Goal: Task Accomplishment & Management: Use online tool/utility

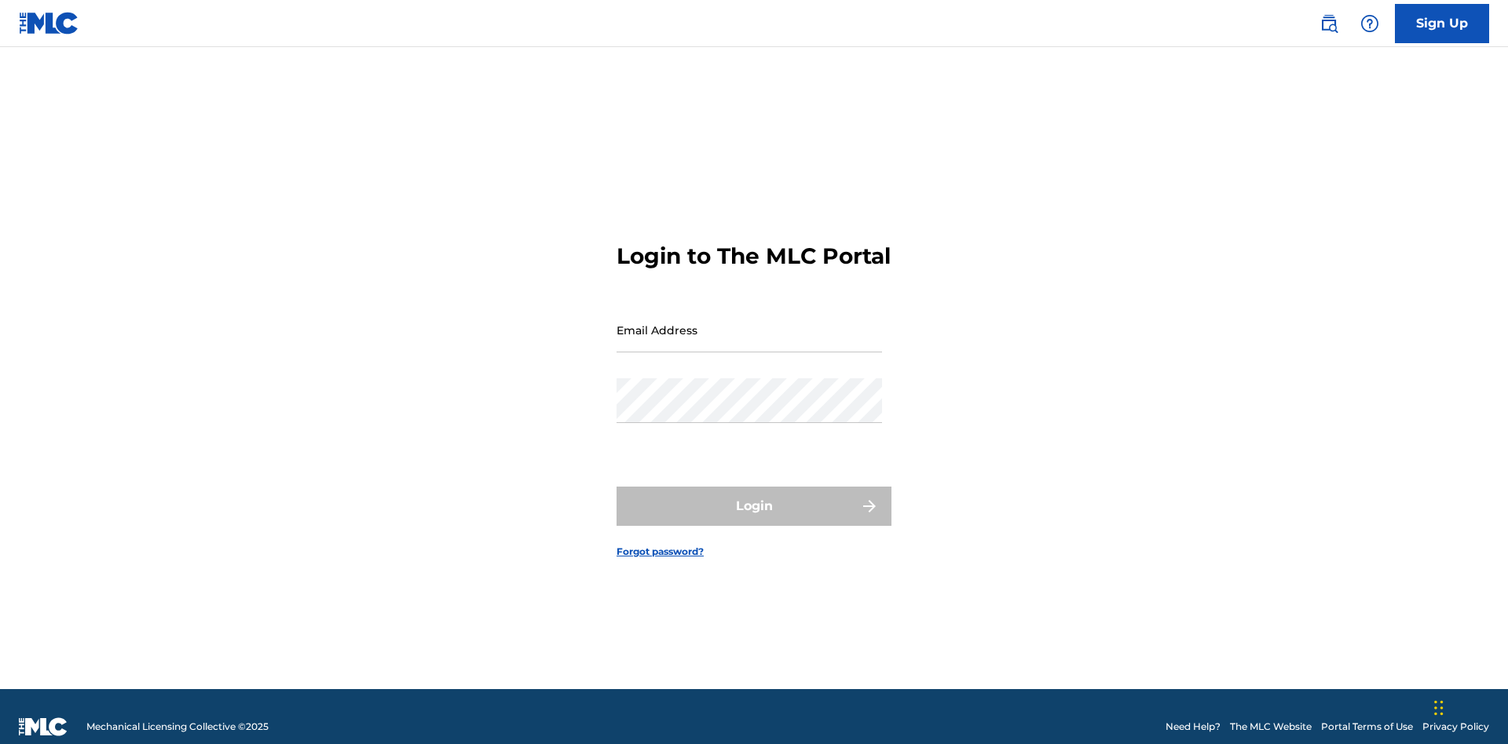
scroll to position [20, 0]
click at [749, 323] on input "Email Address" at bounding box center [748, 330] width 265 height 45
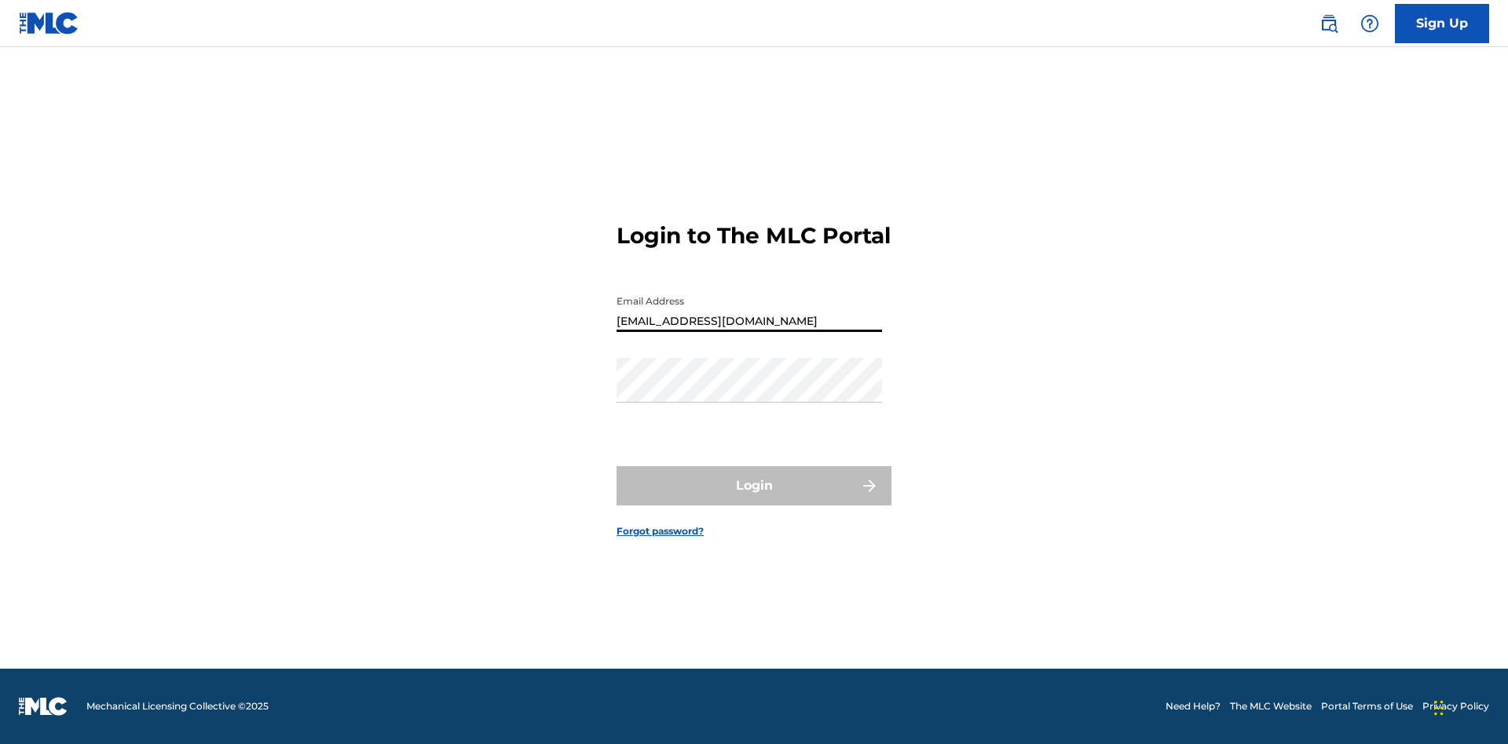
type input "[EMAIL_ADDRESS][DOMAIN_NAME]"
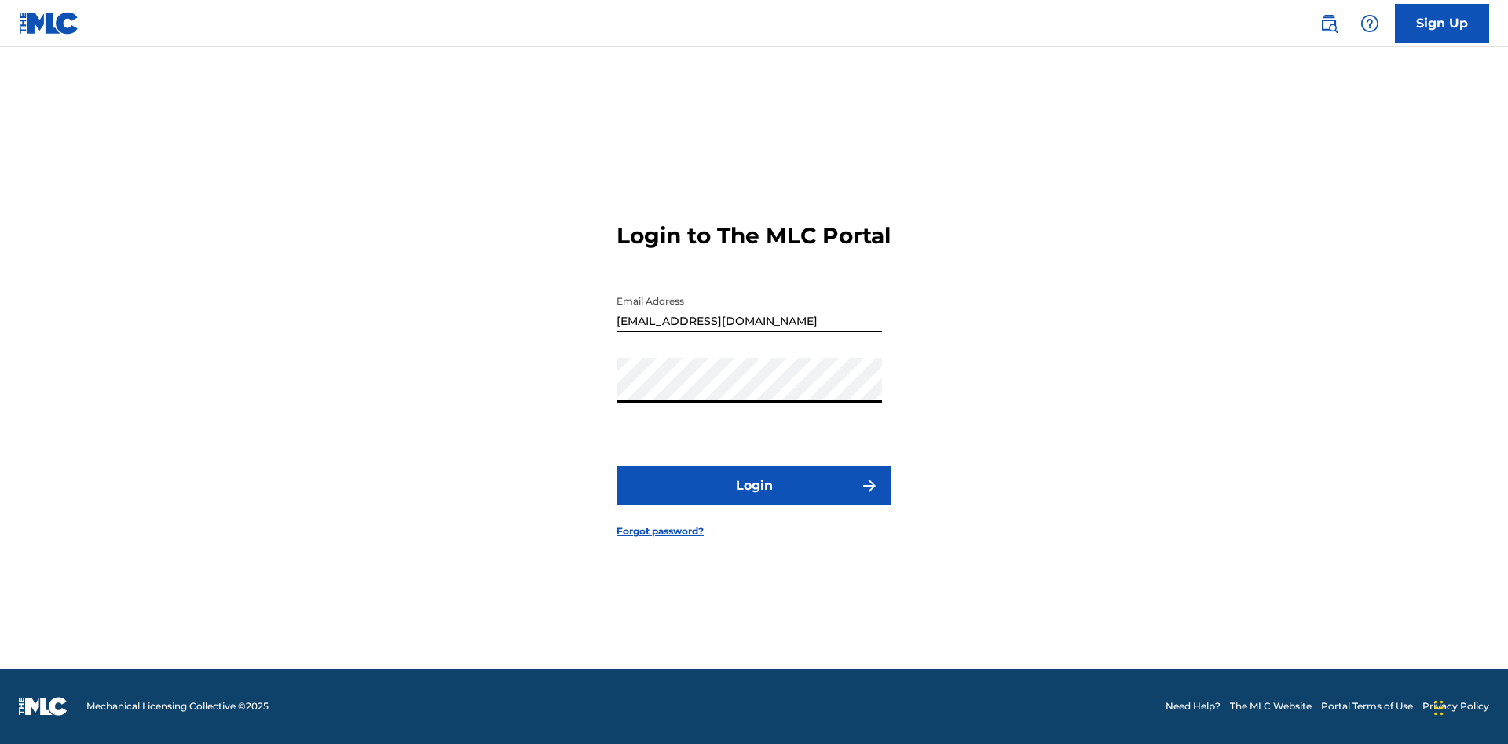
click at [754, 499] on button "Login" at bounding box center [753, 485] width 275 height 39
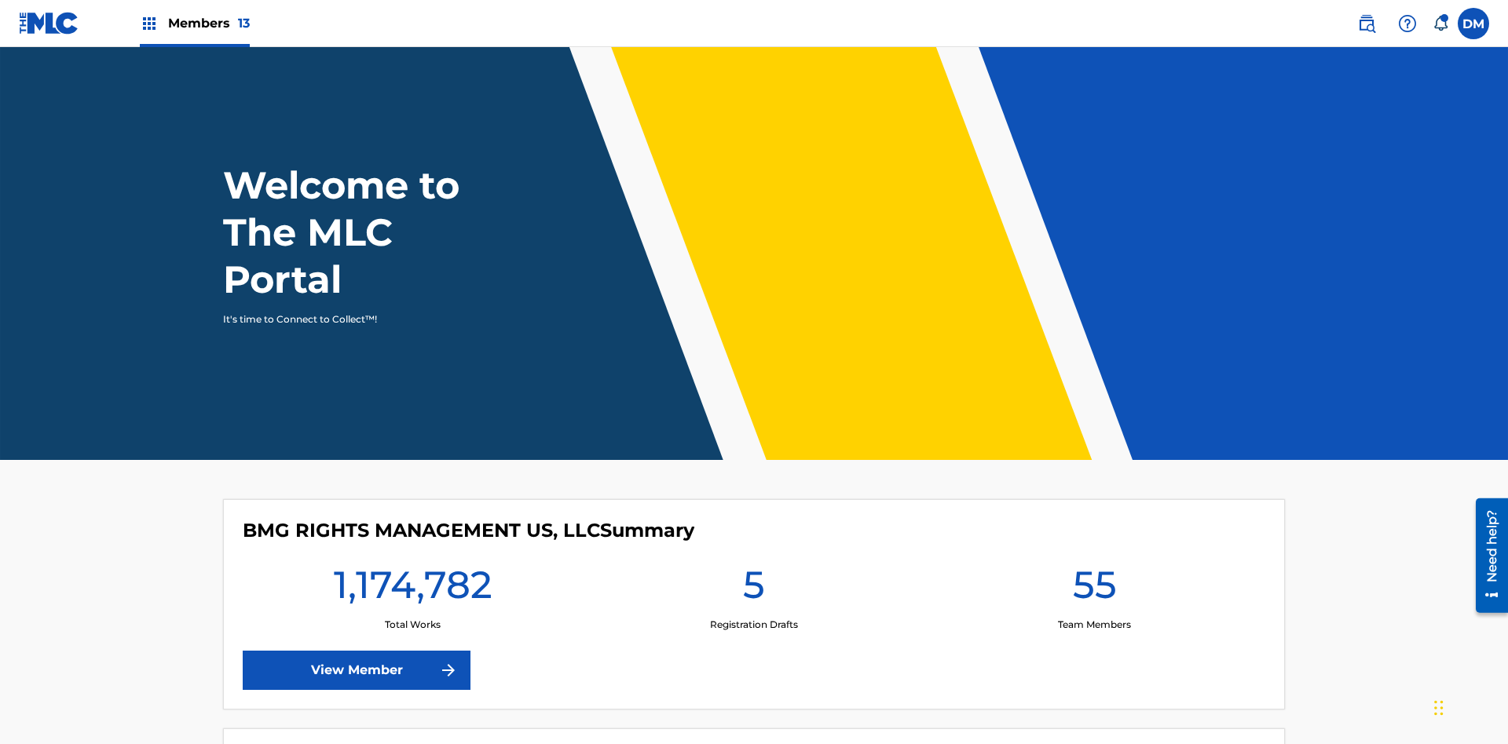
scroll to position [68, 0]
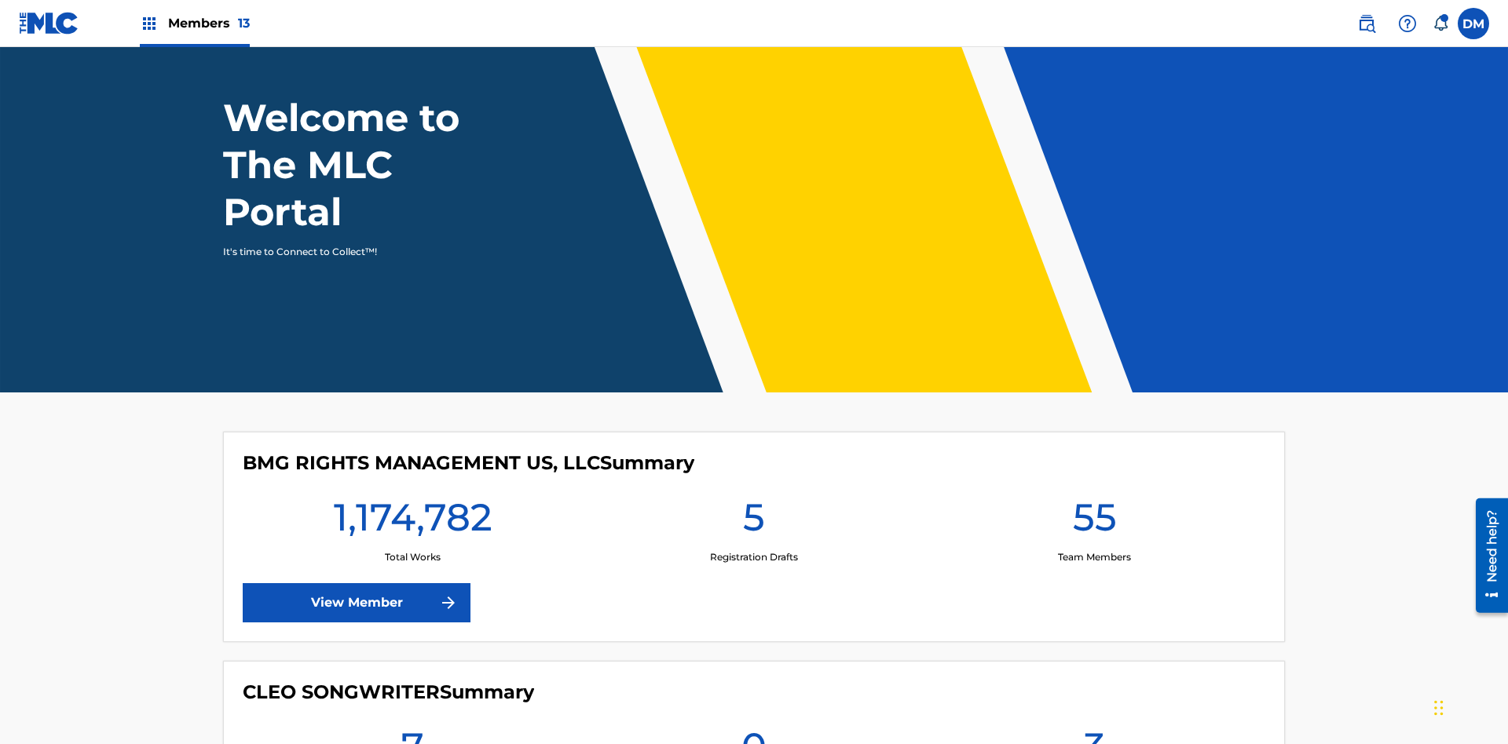
click at [194, 23] on span "Members 13" at bounding box center [209, 23] width 82 height 18
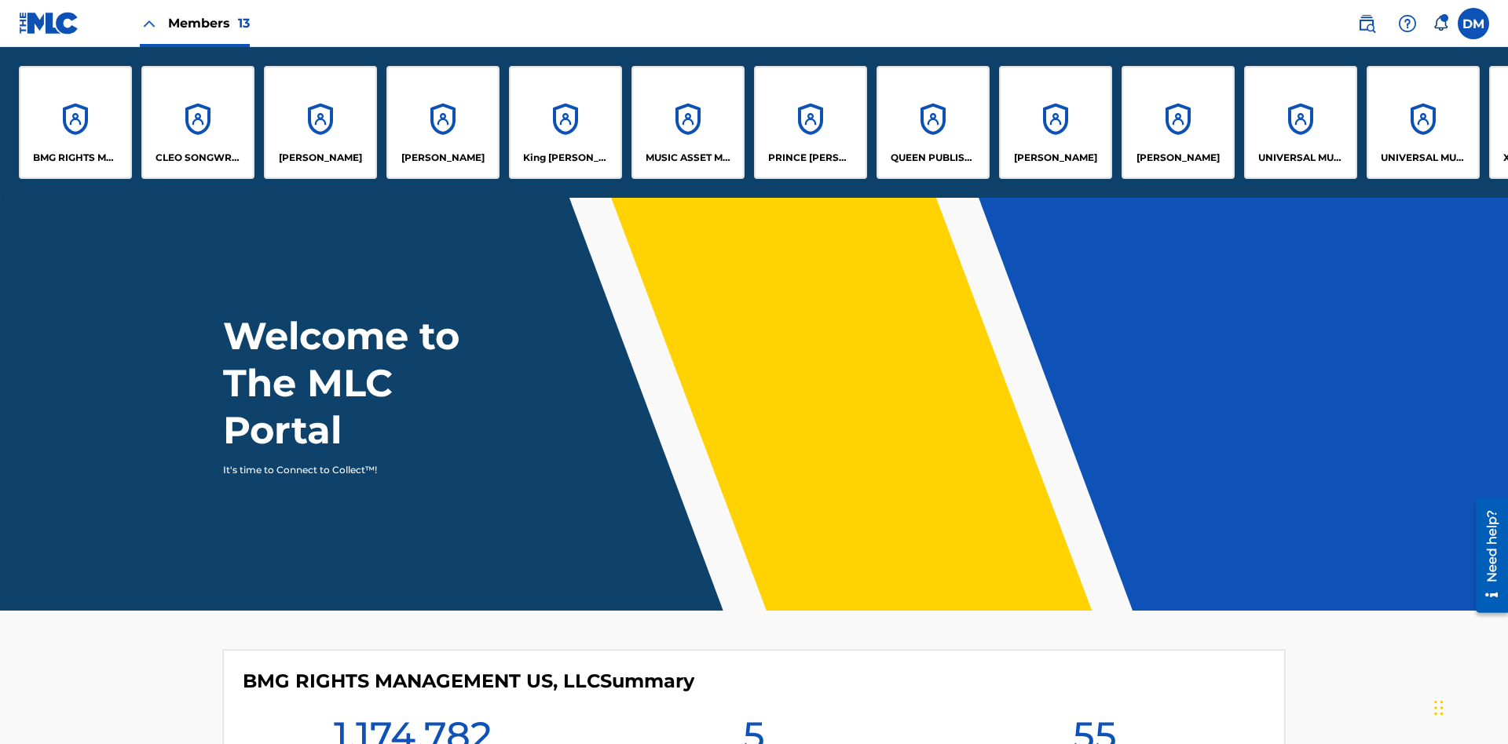
scroll to position [0, 0]
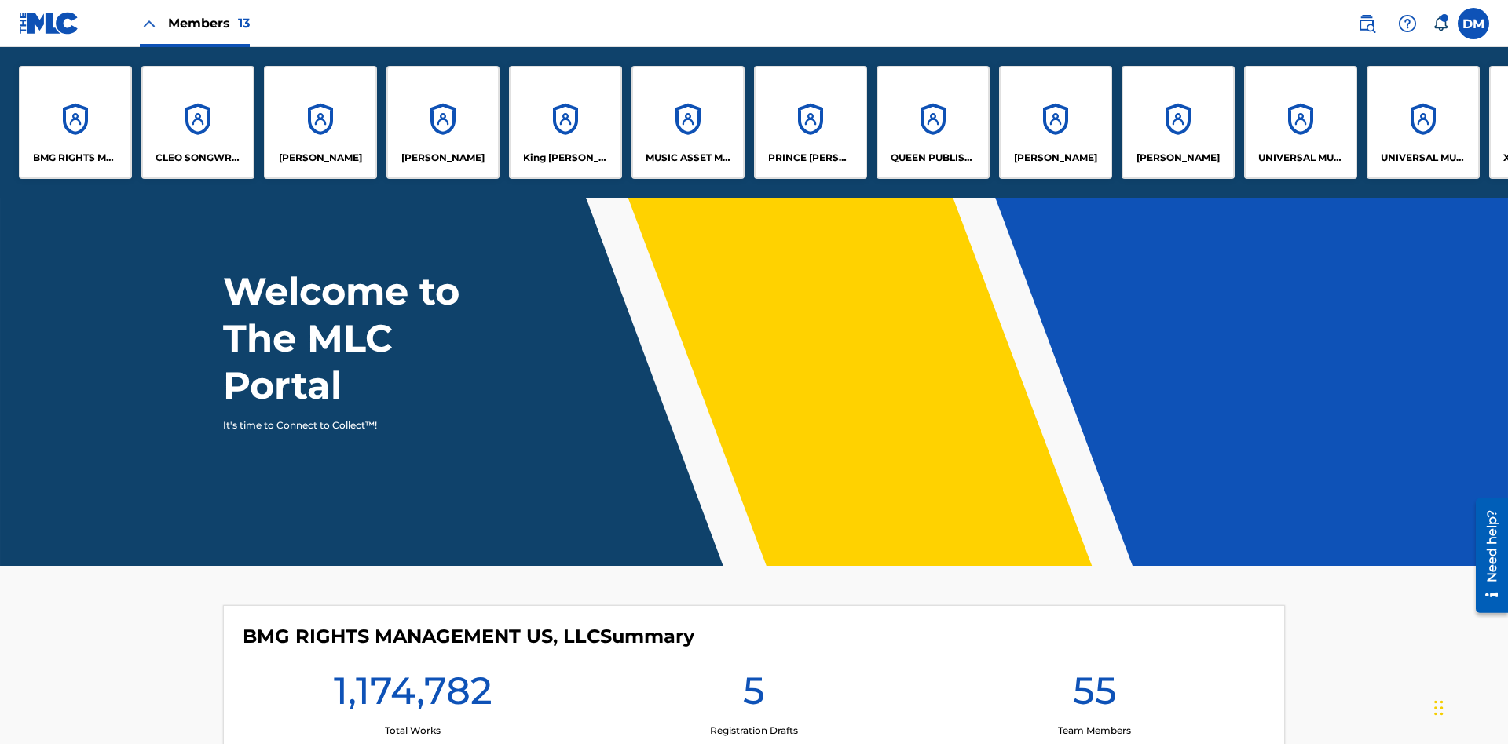
click at [565, 158] on p "King [PERSON_NAME]" at bounding box center [566, 158] width 86 height 14
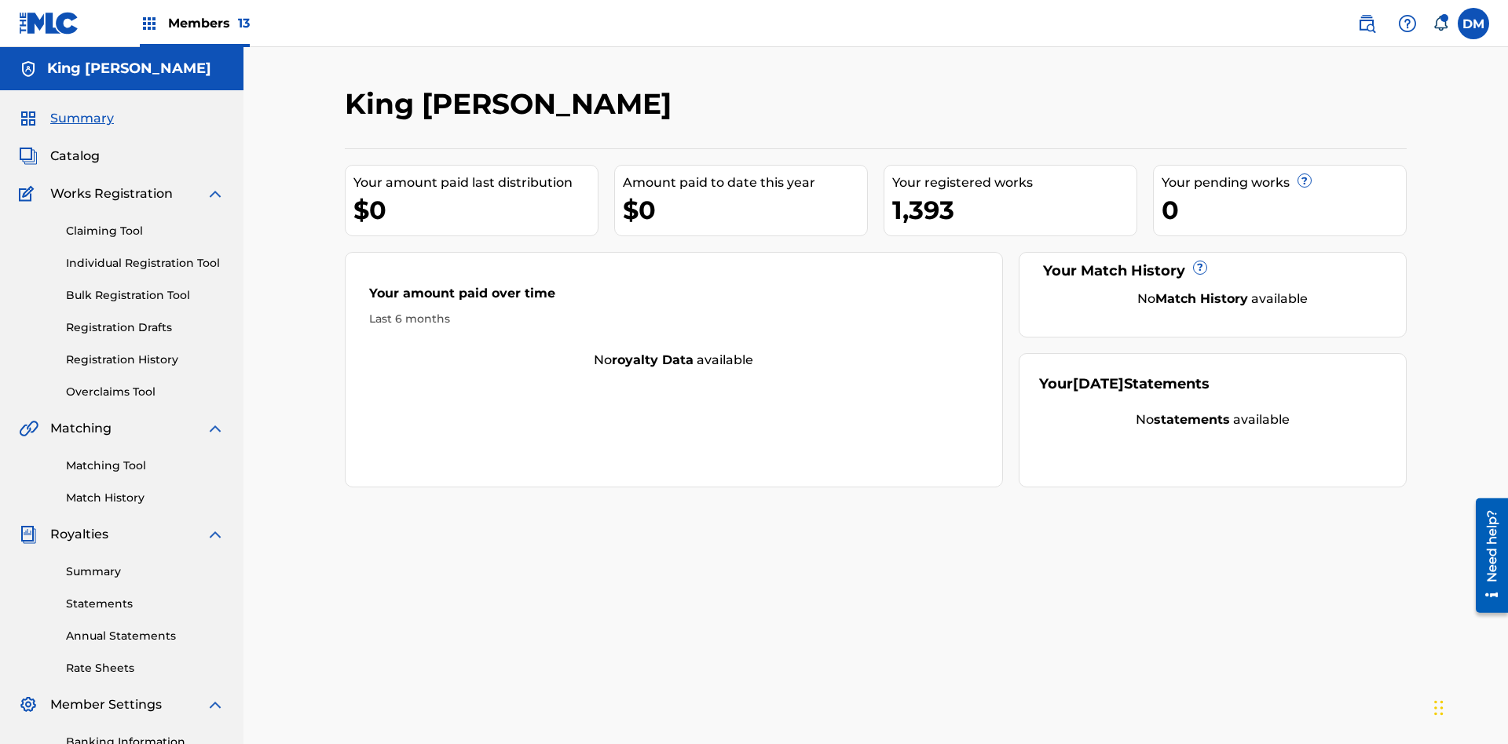
click at [145, 287] on link "Bulk Registration Tool" at bounding box center [145, 295] width 159 height 16
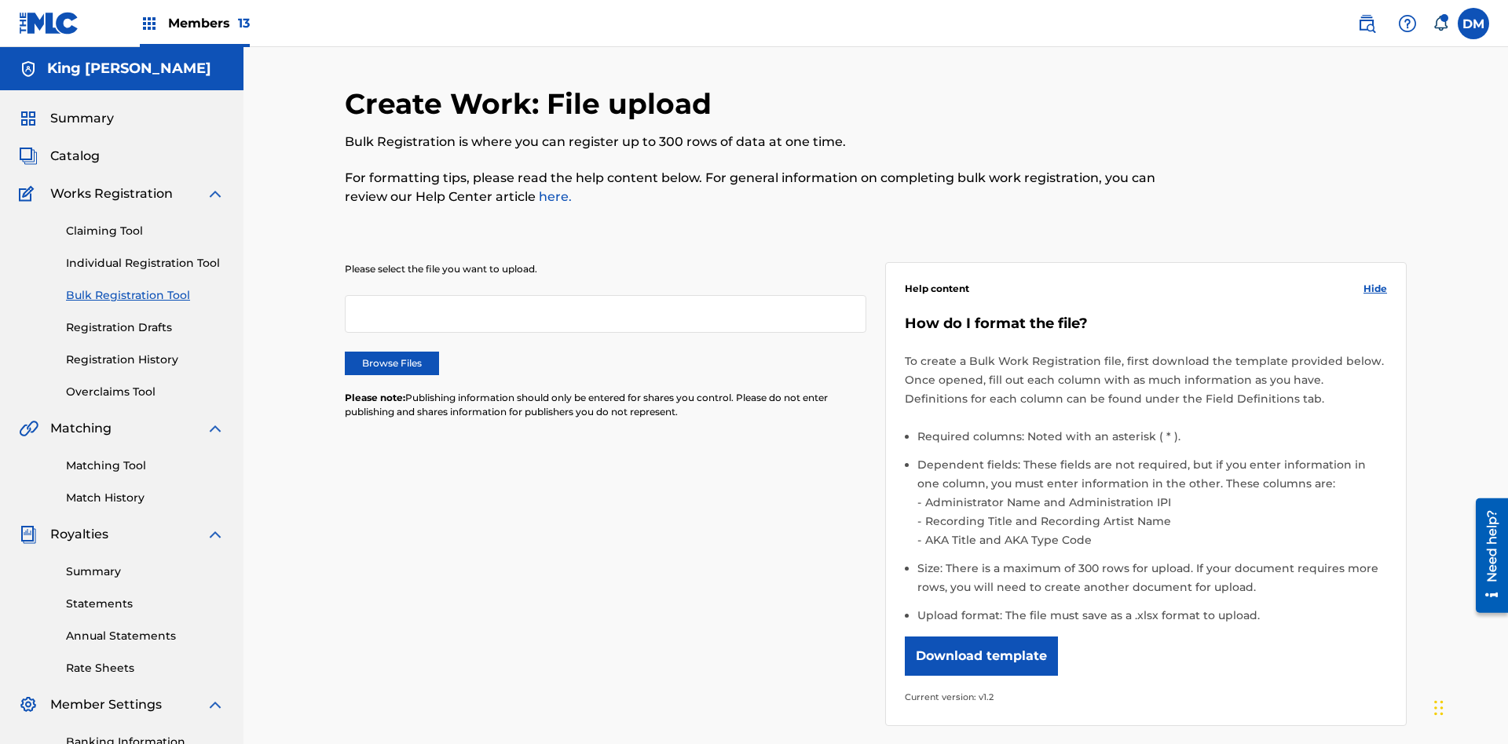
scroll to position [0, 345]
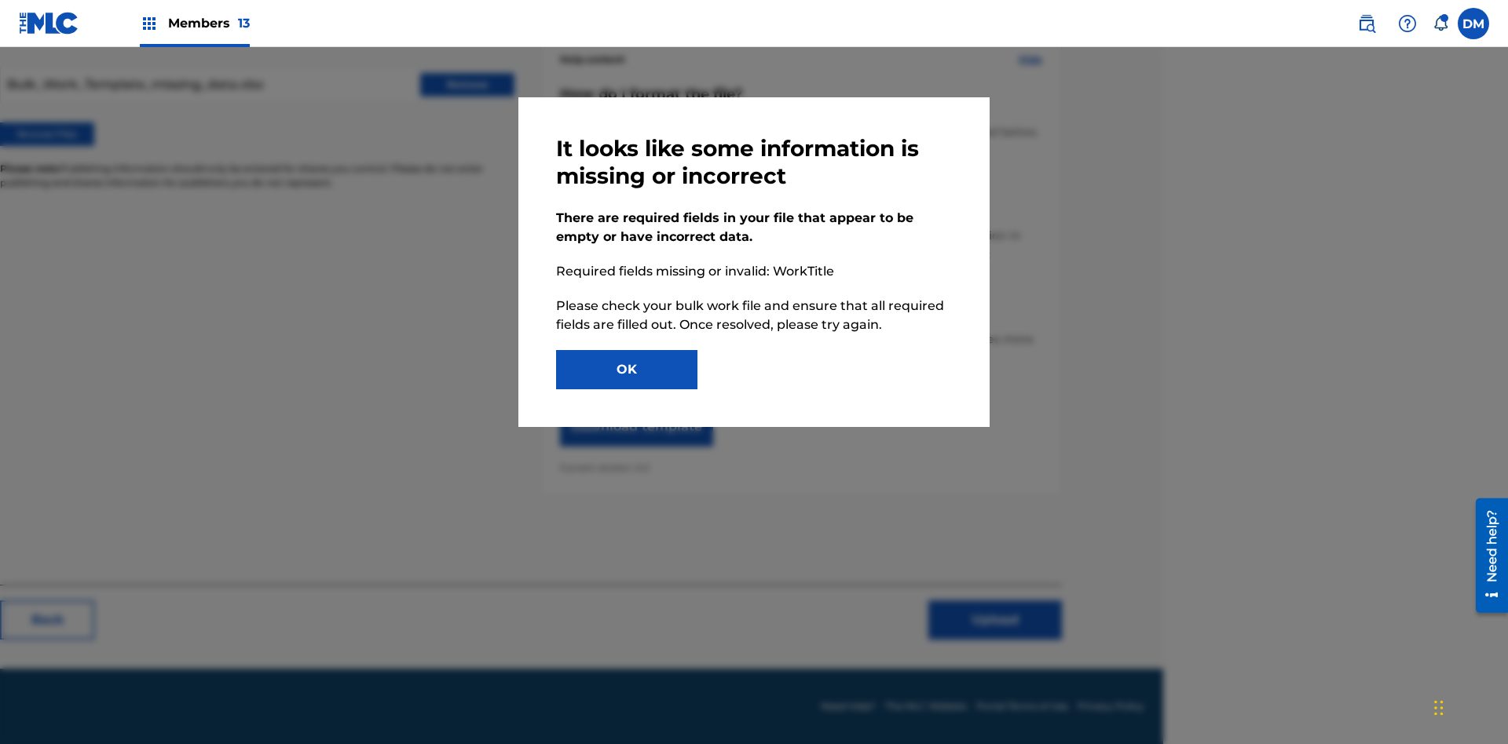
click at [627, 370] on button "OK" at bounding box center [626, 369] width 141 height 39
